Goal: Task Accomplishment & Management: Manage account settings

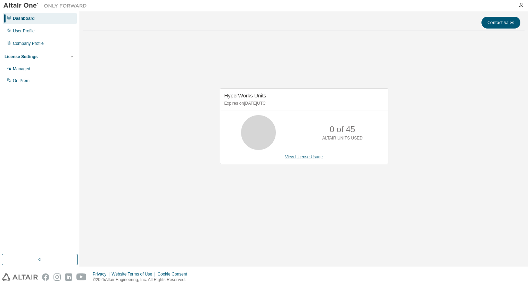
click at [298, 158] on link "View License Usage" at bounding box center [304, 156] width 38 height 5
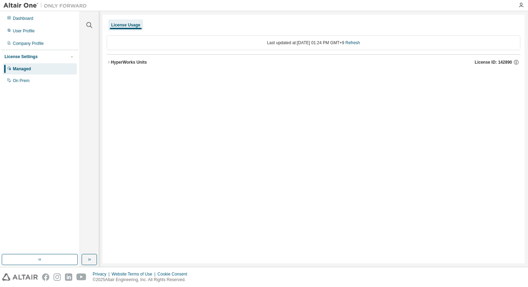
drag, startPoint x: 117, startPoint y: 62, endPoint x: 119, endPoint y: 71, distance: 9.1
click at [117, 62] on div "HyperWorks Units" at bounding box center [129, 62] width 36 height 6
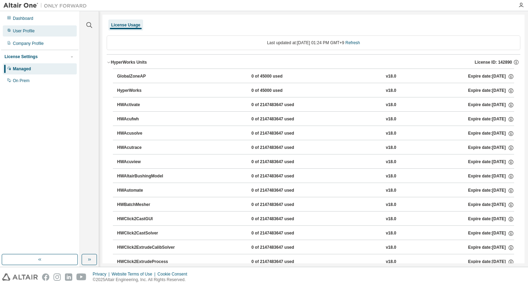
click at [26, 30] on div "User Profile" at bounding box center [24, 31] width 22 height 6
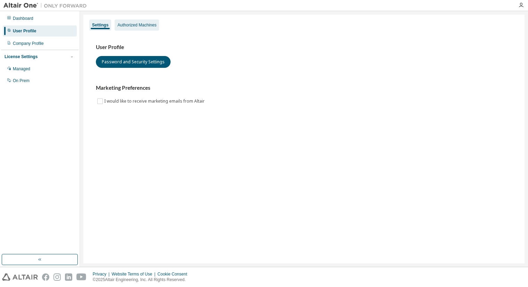
click at [123, 25] on div "Authorized Machines" at bounding box center [136, 25] width 39 height 6
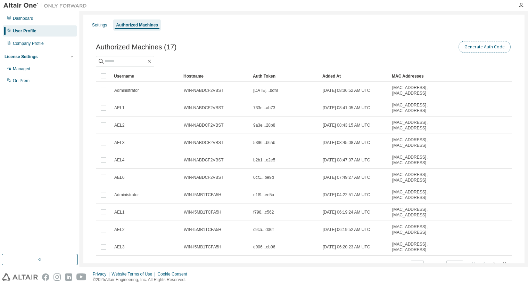
click at [473, 49] on button "Generate Auth Code" at bounding box center [485, 47] width 52 height 12
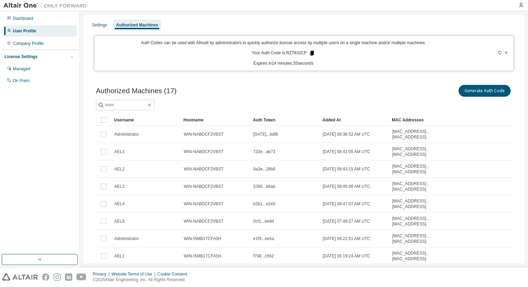
click at [312, 53] on icon at bounding box center [312, 53] width 6 height 6
